Goal: Find specific page/section: Find specific page/section

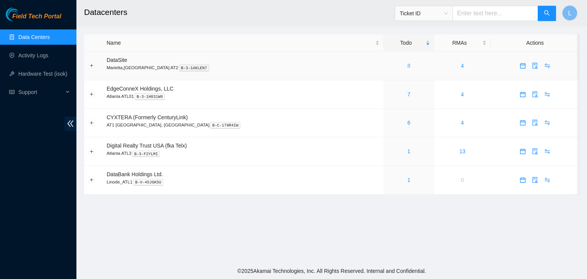
click at [407, 66] on link "8" at bounding box center [408, 66] width 3 height 6
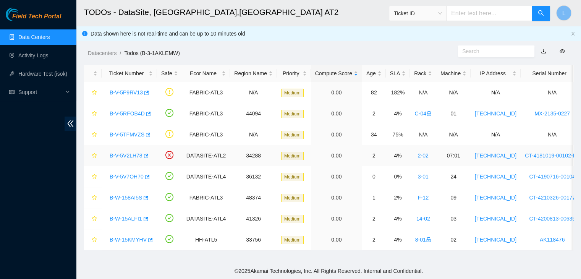
click at [131, 155] on link "B-V-5V2LH78" at bounding box center [126, 155] width 33 height 6
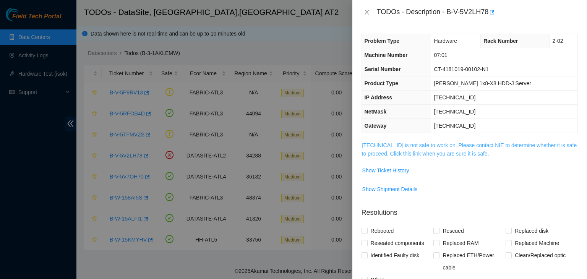
click at [398, 155] on link "23.67.255.215 is not safe to work on. Please contact NIE to determine whether i…" at bounding box center [469, 149] width 215 height 15
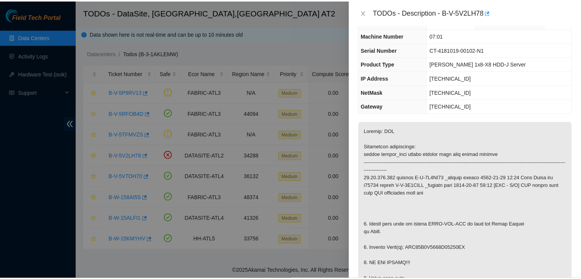
scroll to position [38, 0]
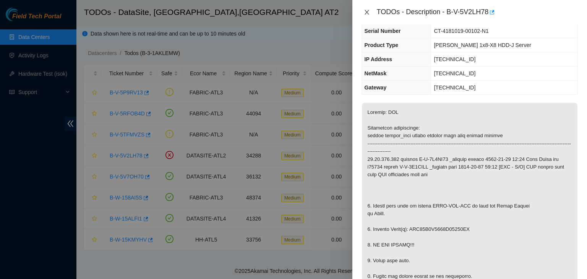
click at [368, 13] on icon "close" at bounding box center [367, 12] width 6 height 6
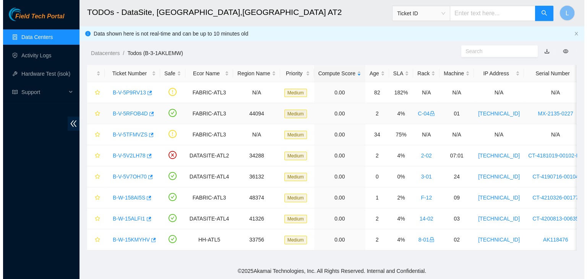
scroll to position [55, 0]
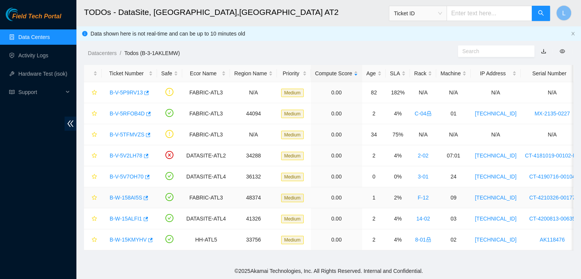
click at [139, 200] on link "B-W-158AI5S" at bounding box center [126, 197] width 32 height 6
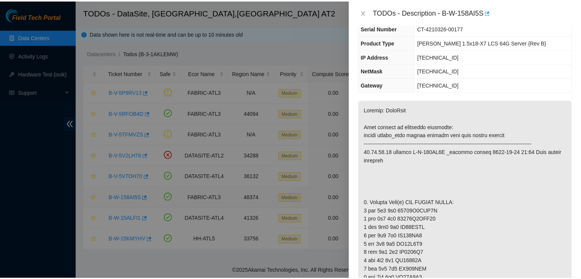
scroll to position [38, 0]
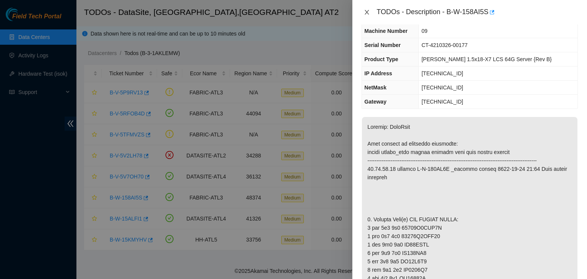
click at [369, 14] on icon "close" at bounding box center [367, 12] width 6 height 6
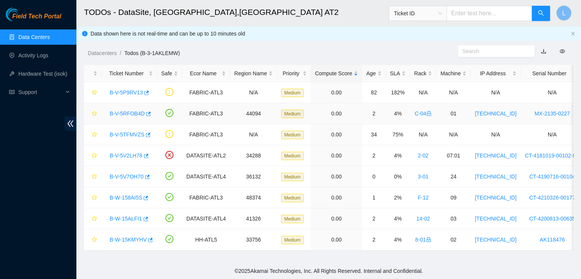
scroll to position [55, 0]
